Goal: Navigation & Orientation: Find specific page/section

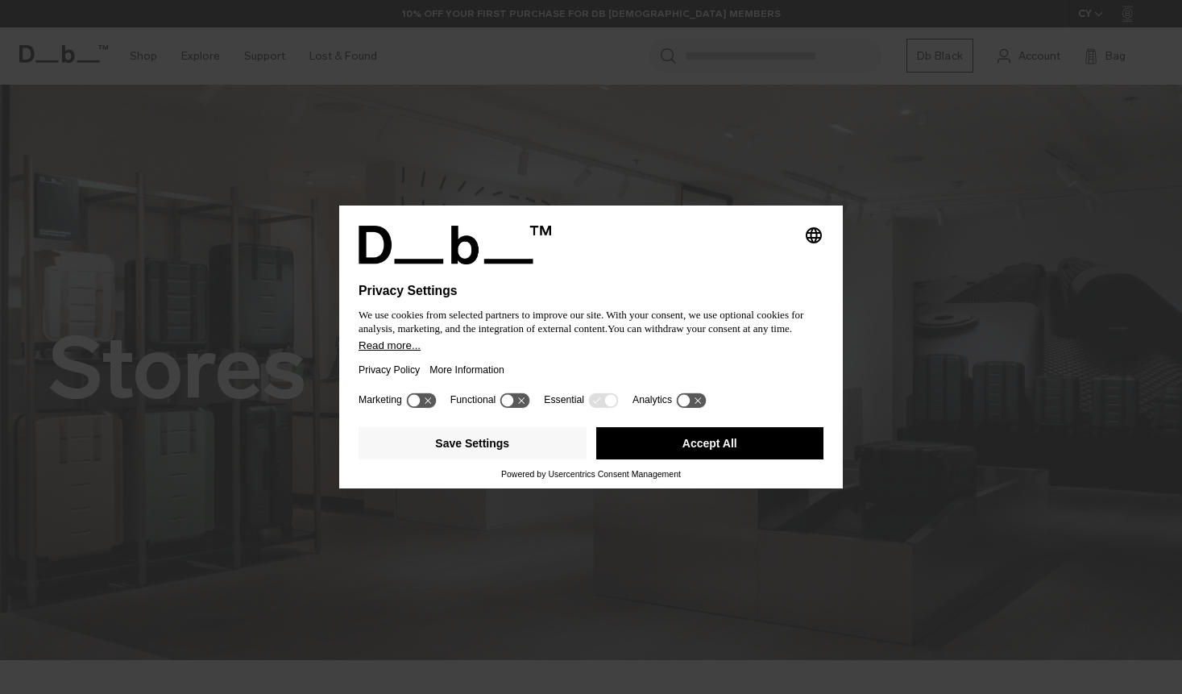
click at [741, 451] on button "Accept All" at bounding box center [710, 443] width 228 height 32
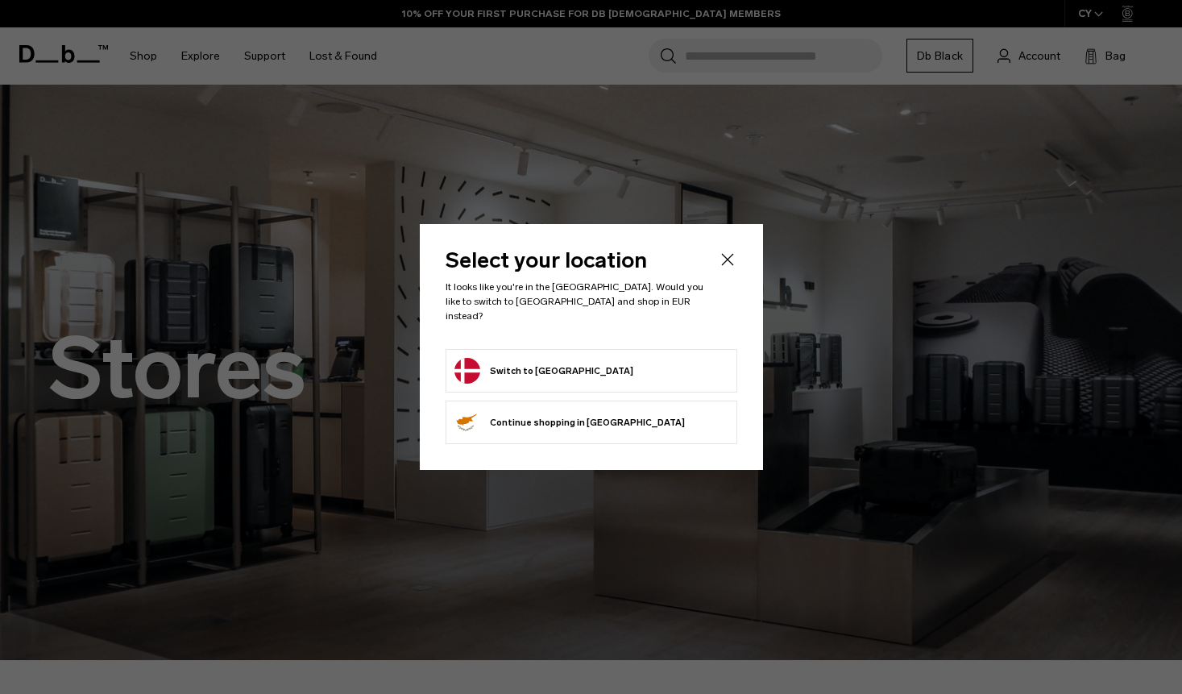
click at [535, 367] on button "Switch to [GEOGRAPHIC_DATA]" at bounding box center [544, 371] width 179 height 26
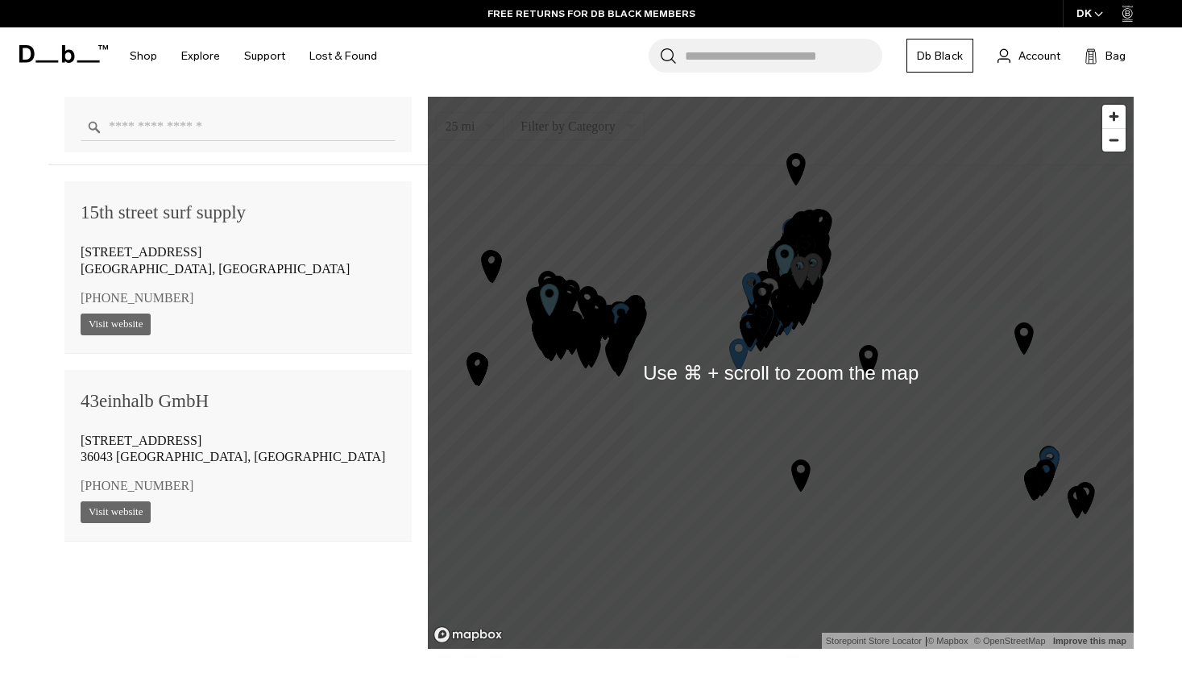
scroll to position [1125, 0]
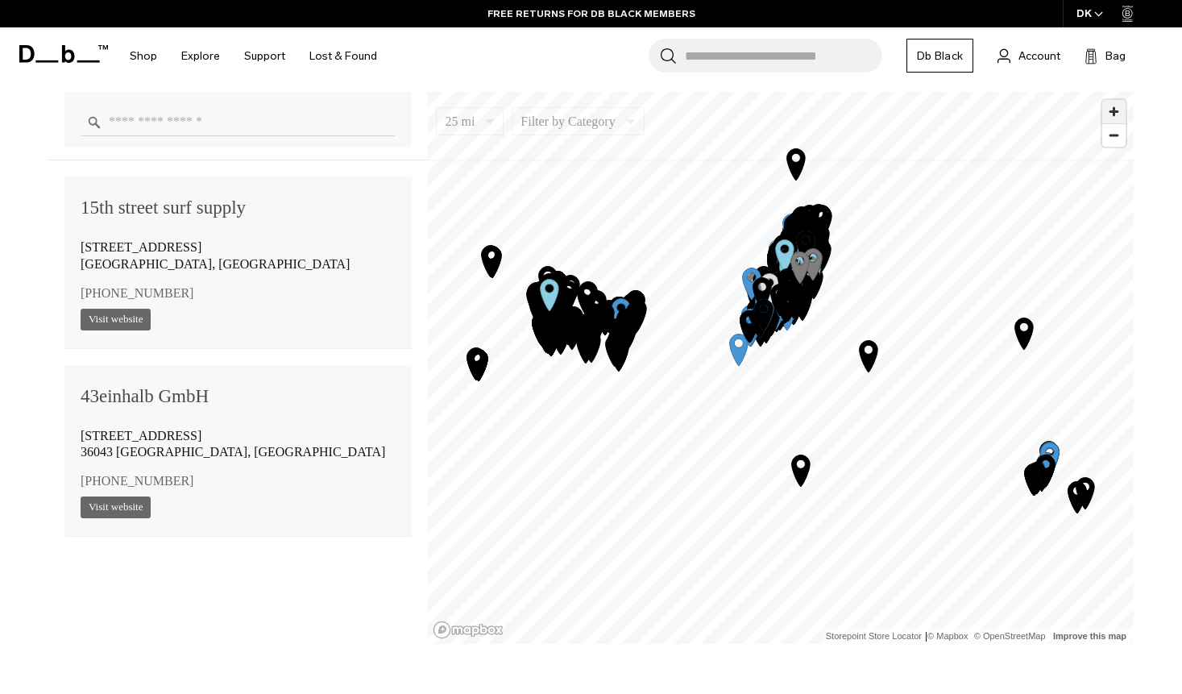
click at [1119, 123] on span "Zoom in" at bounding box center [1114, 111] width 23 height 23
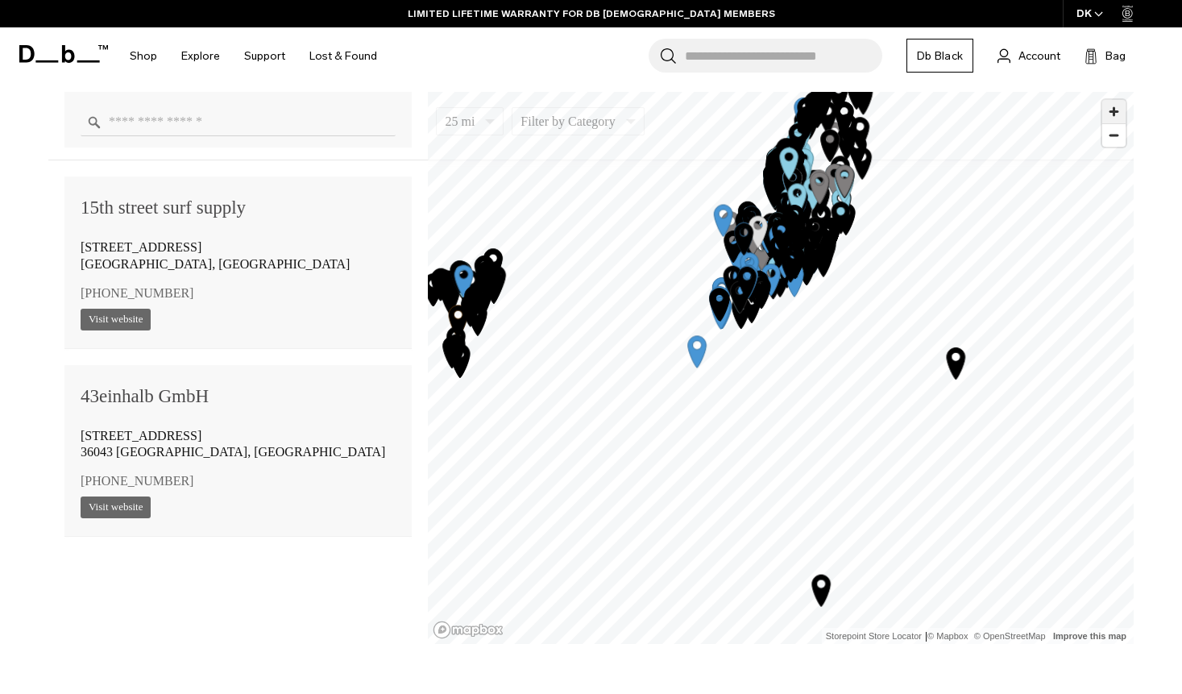
click at [1119, 123] on span "Zoom in" at bounding box center [1114, 111] width 23 height 23
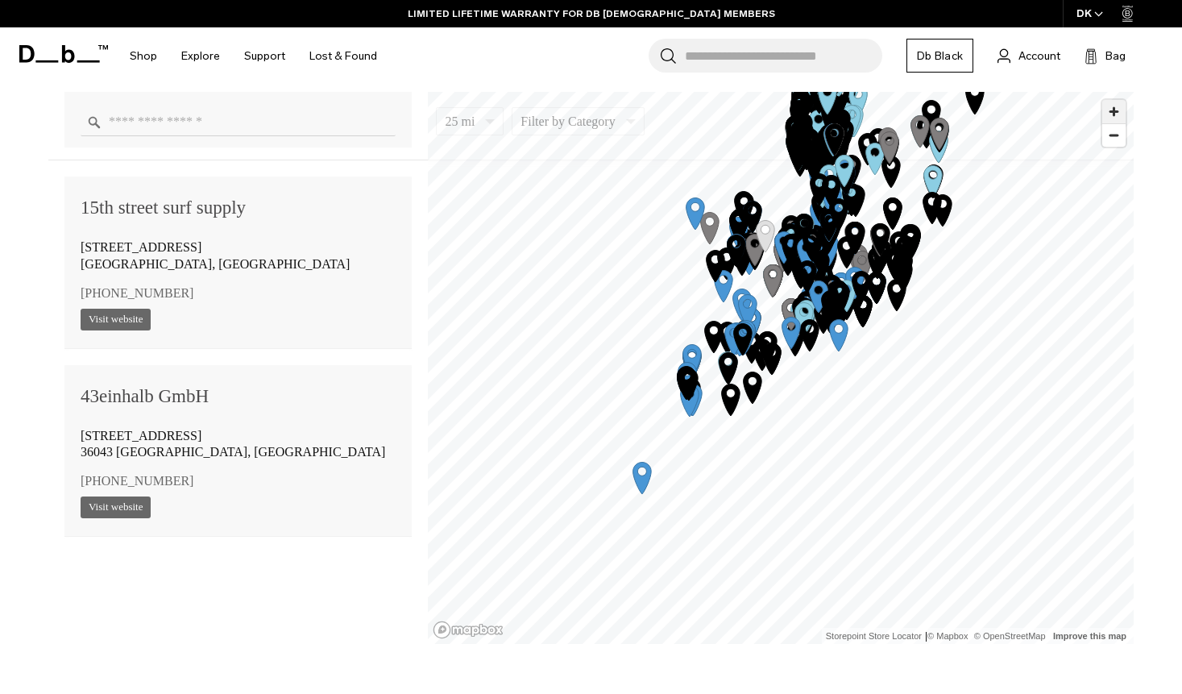
click at [1120, 116] on span "Zoom in" at bounding box center [1114, 111] width 23 height 23
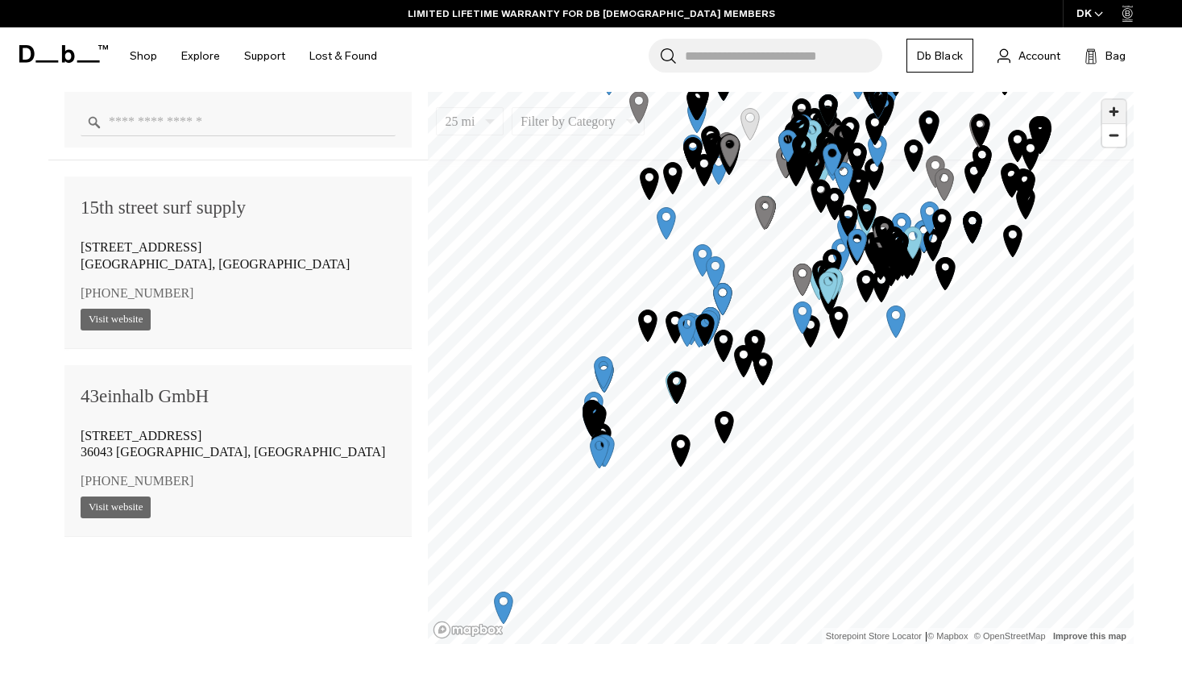
click at [1120, 116] on span "Zoom in" at bounding box center [1114, 111] width 23 height 23
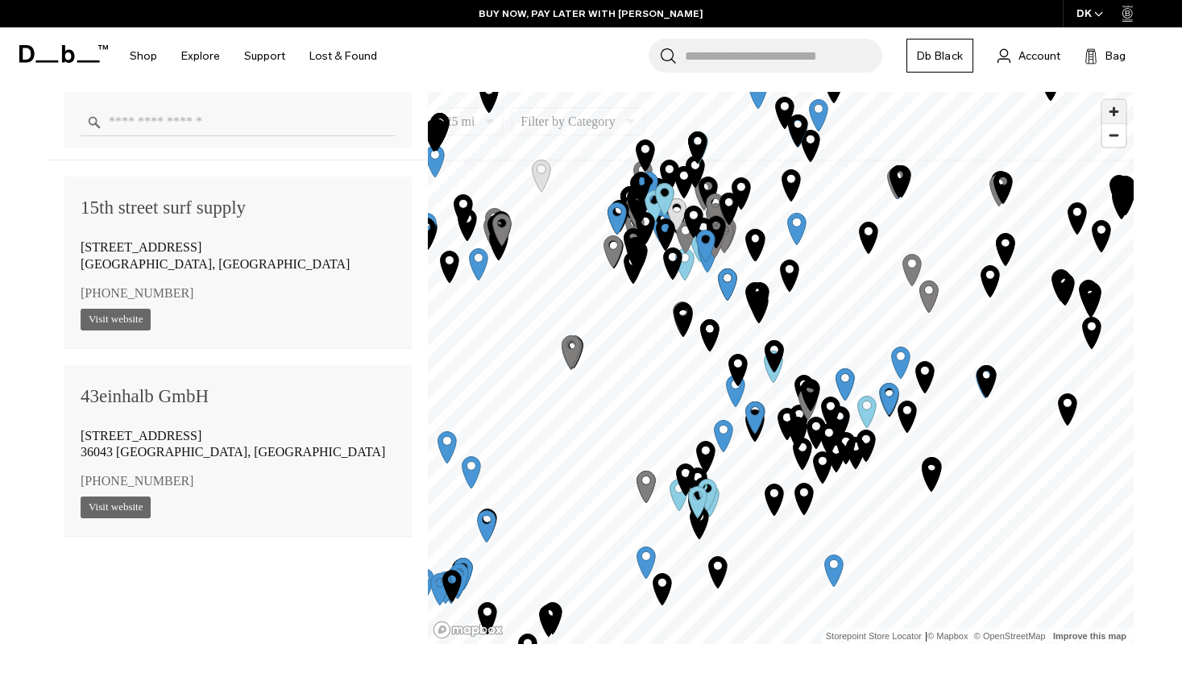
click at [1120, 114] on span "Zoom in" at bounding box center [1114, 111] width 23 height 23
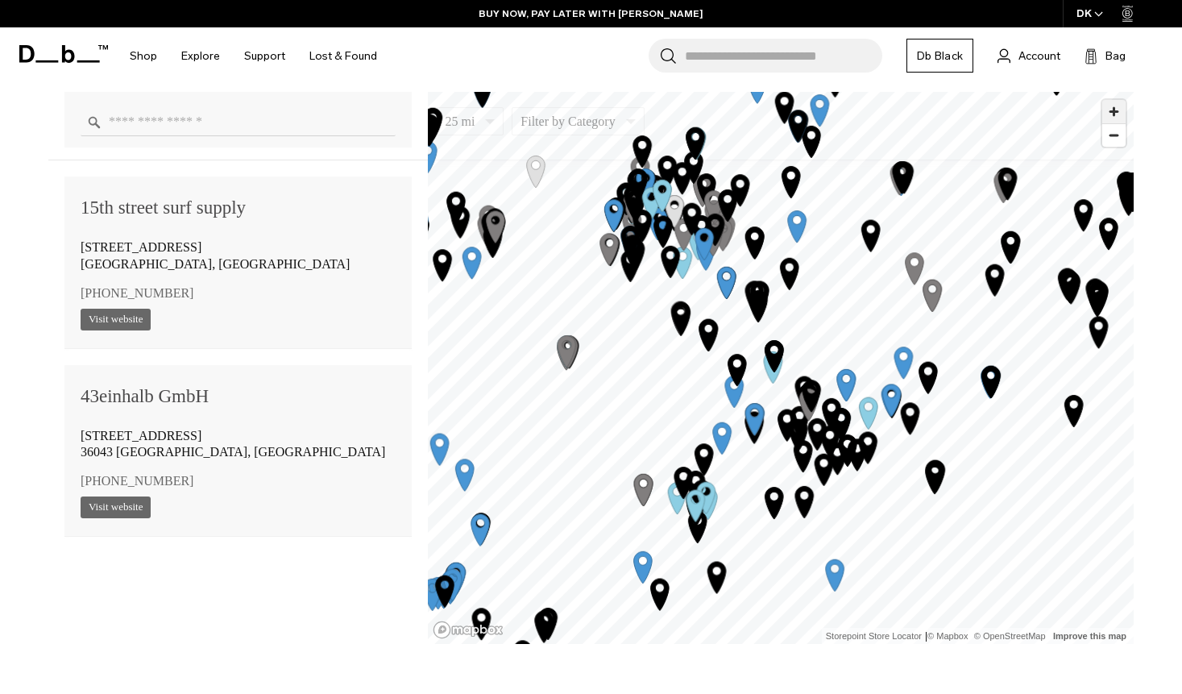
click at [1120, 114] on span "Zoom in" at bounding box center [1114, 111] width 23 height 23
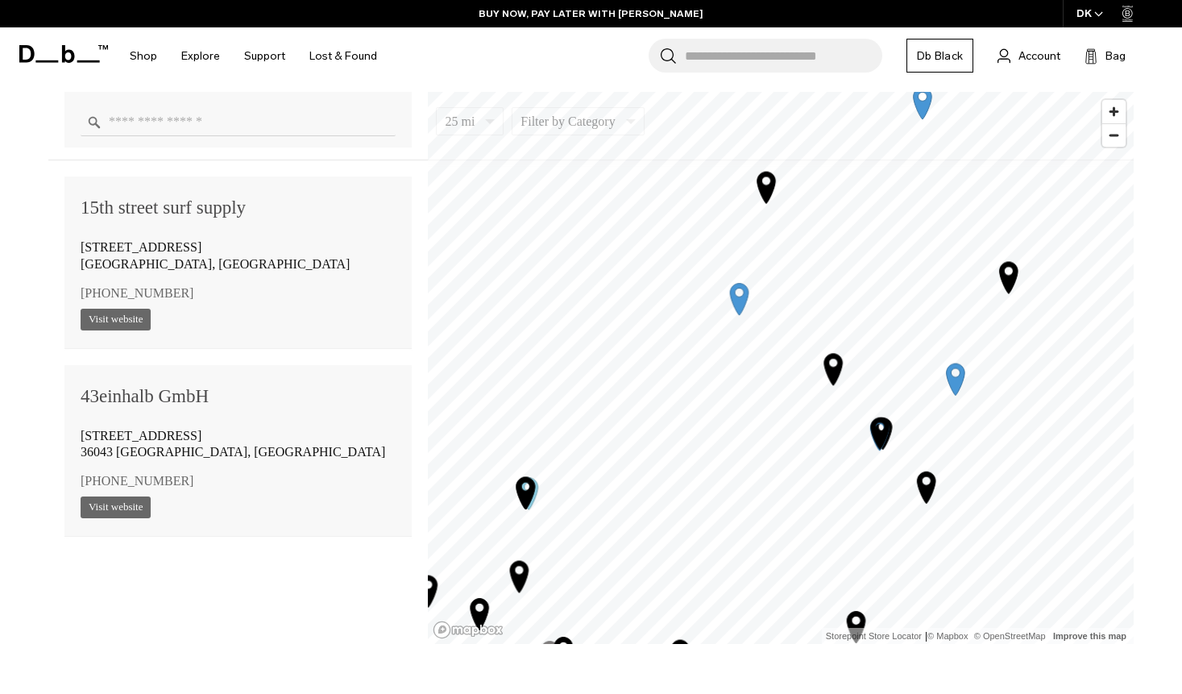
click at [800, 673] on div "25 mi 5 10 25 50 100 Filter by Category Photo Skate Snow Luggage Surf 15th stre…" at bounding box center [591, 358] width 1182 height 777
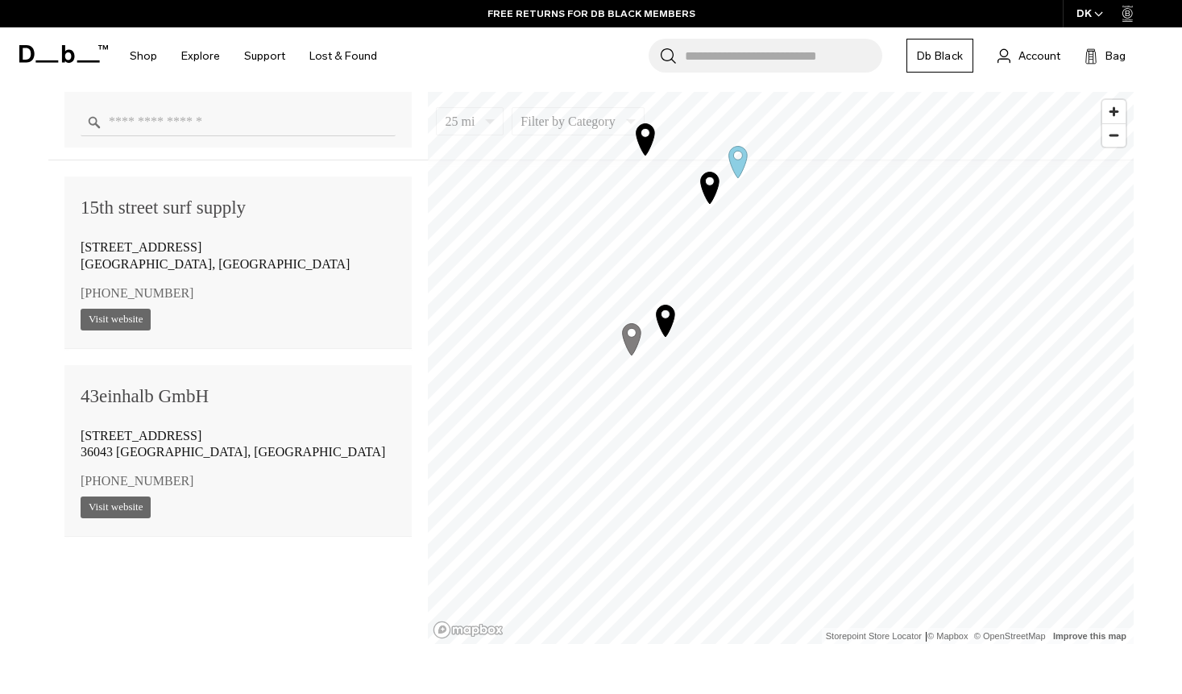
click at [739, 158] on icon "Map marker" at bounding box center [738, 161] width 40 height 40
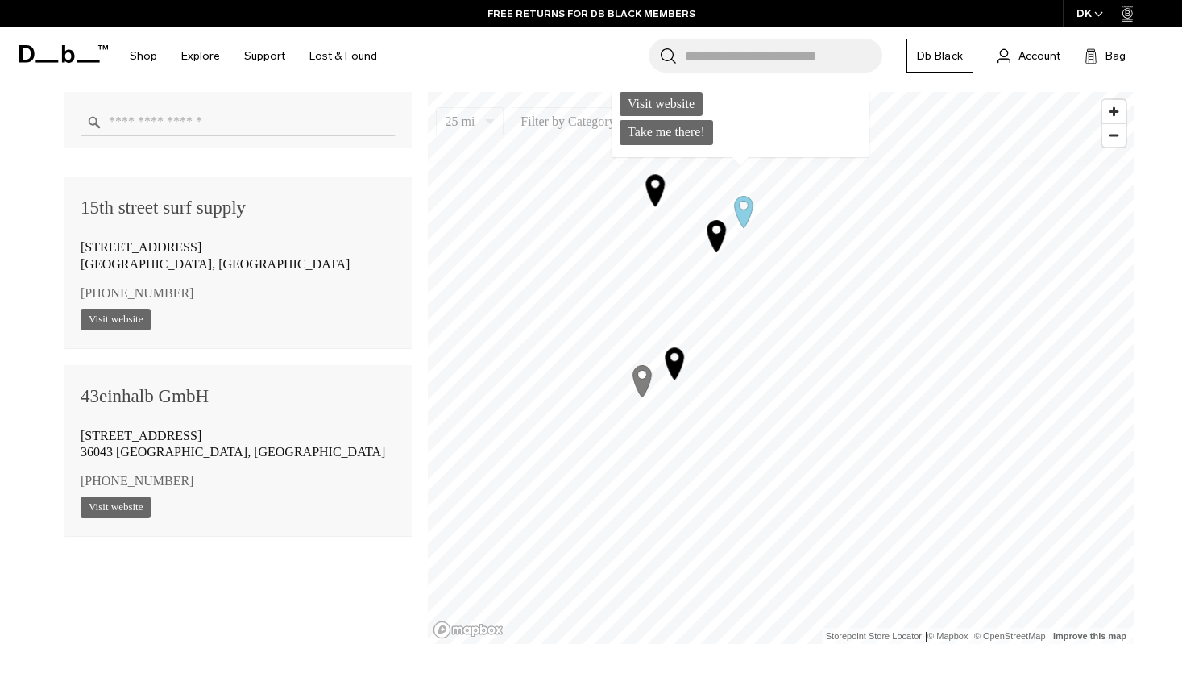
scroll to position [88302, 0]
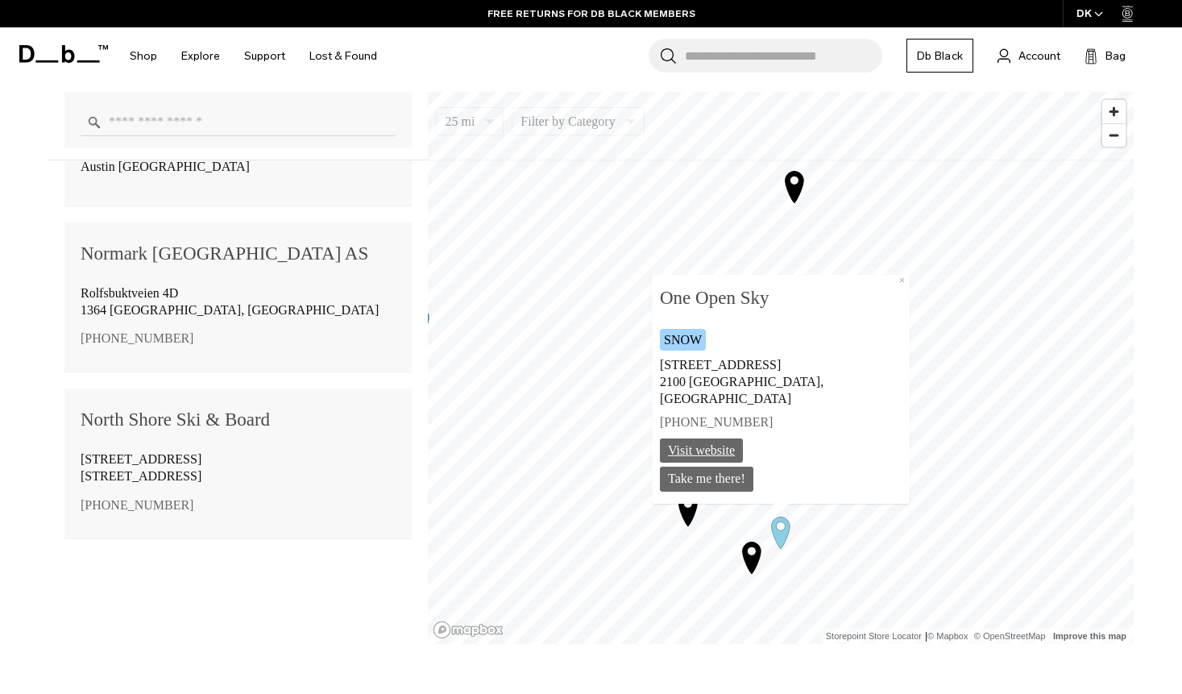
click at [743, 443] on link "Visit website" at bounding box center [701, 450] width 83 height 25
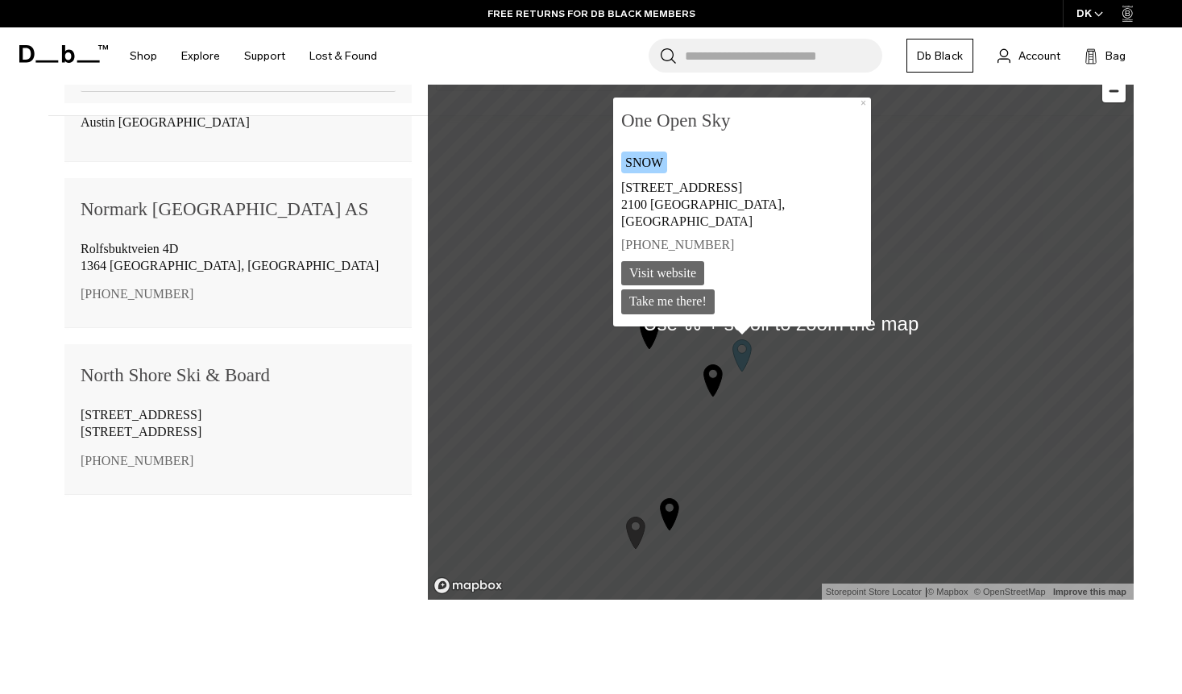
scroll to position [1185, 0]
